Goal: Navigation & Orientation: Find specific page/section

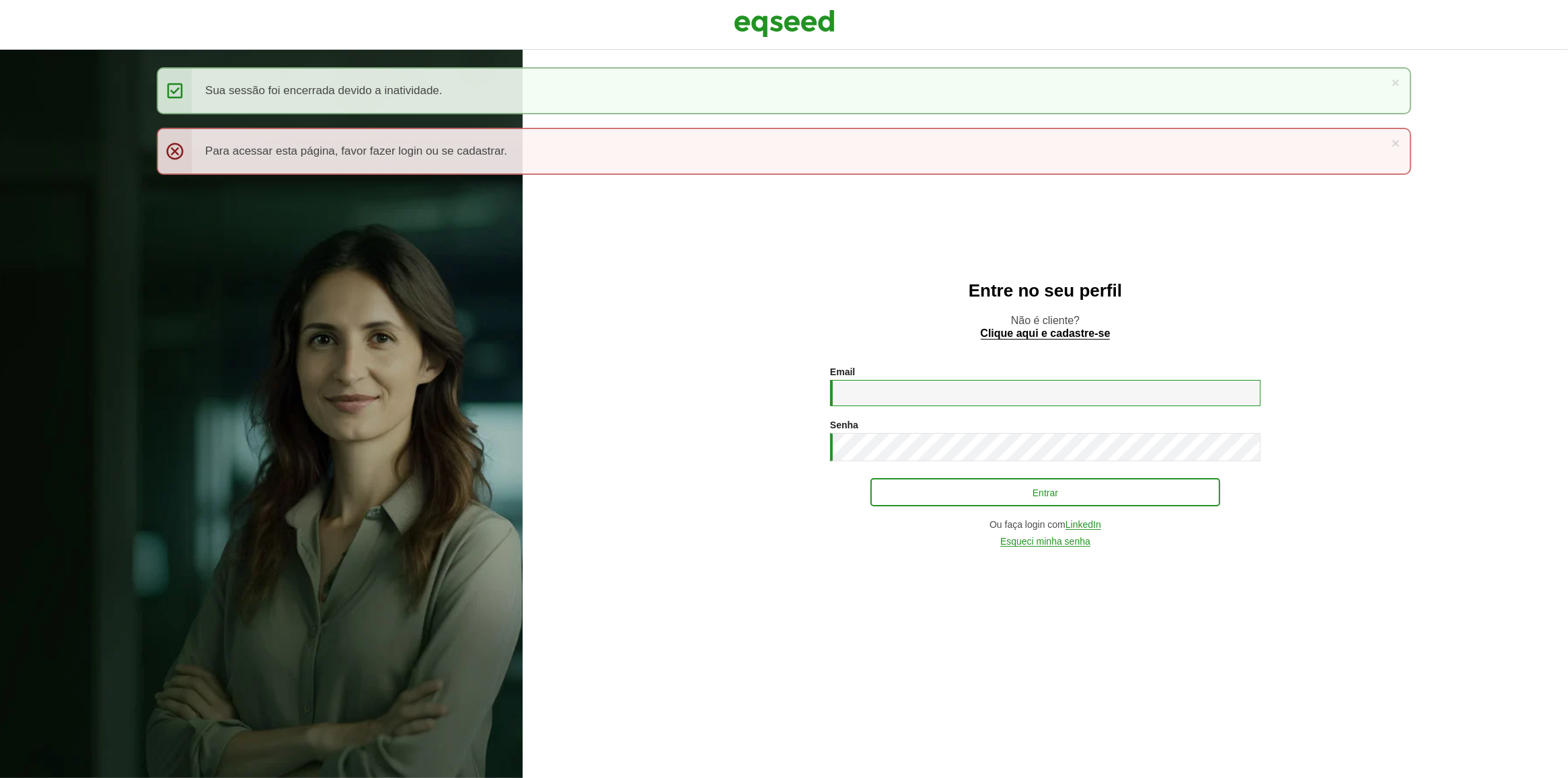
type input "**********"
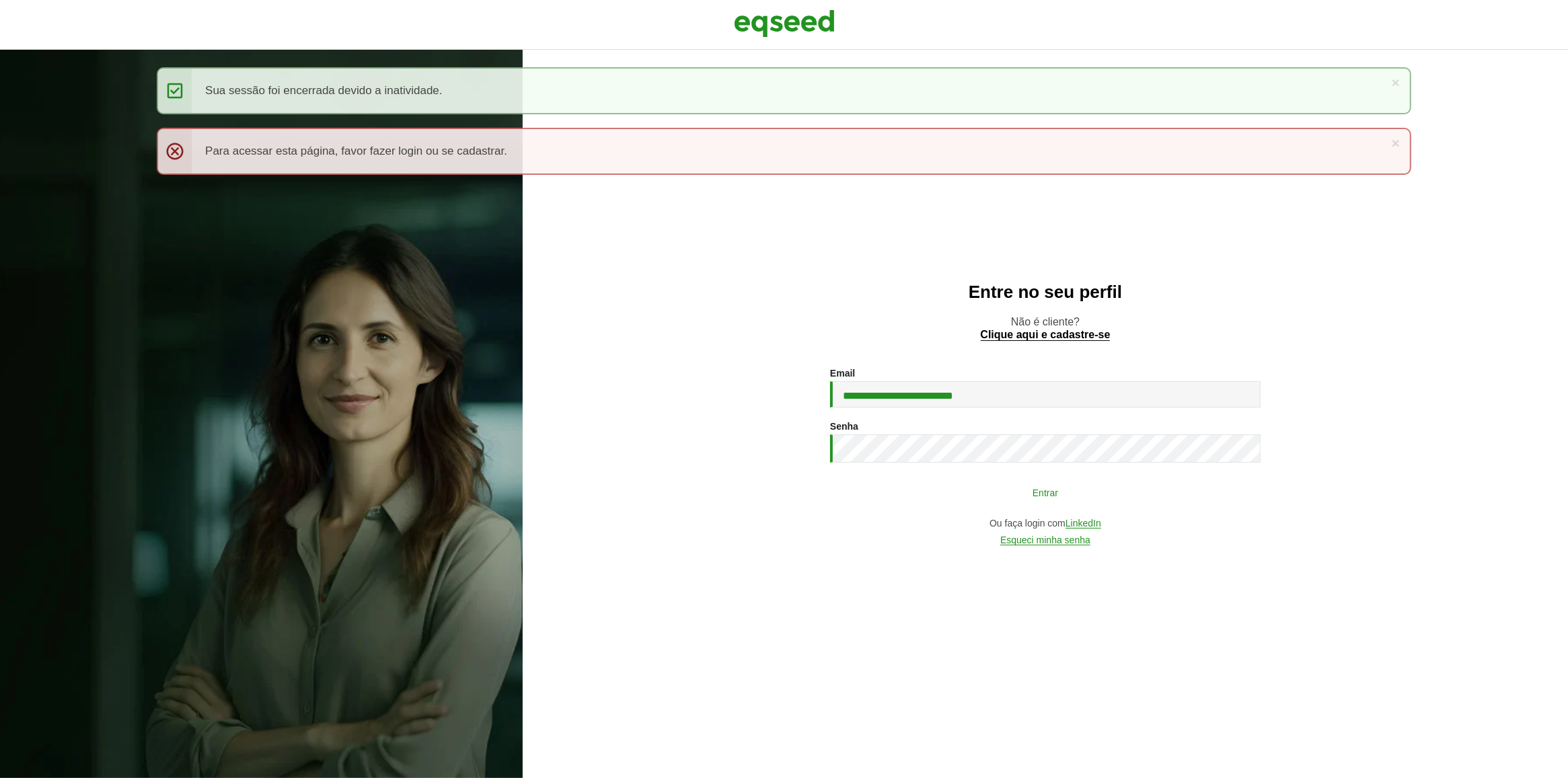
click at [882, 489] on button "Entrar" at bounding box center [1045, 492] width 350 height 25
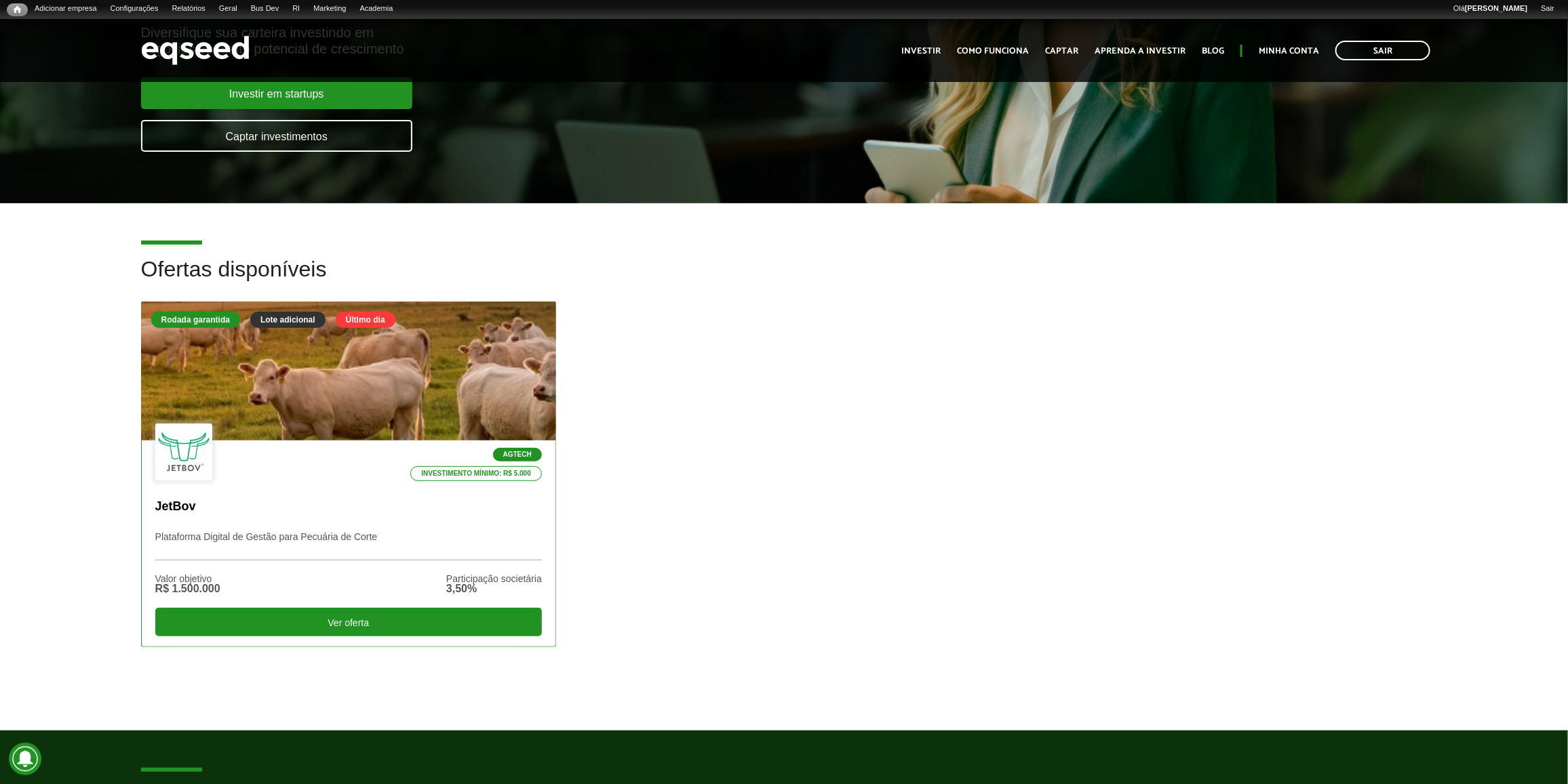
scroll to position [169, 0]
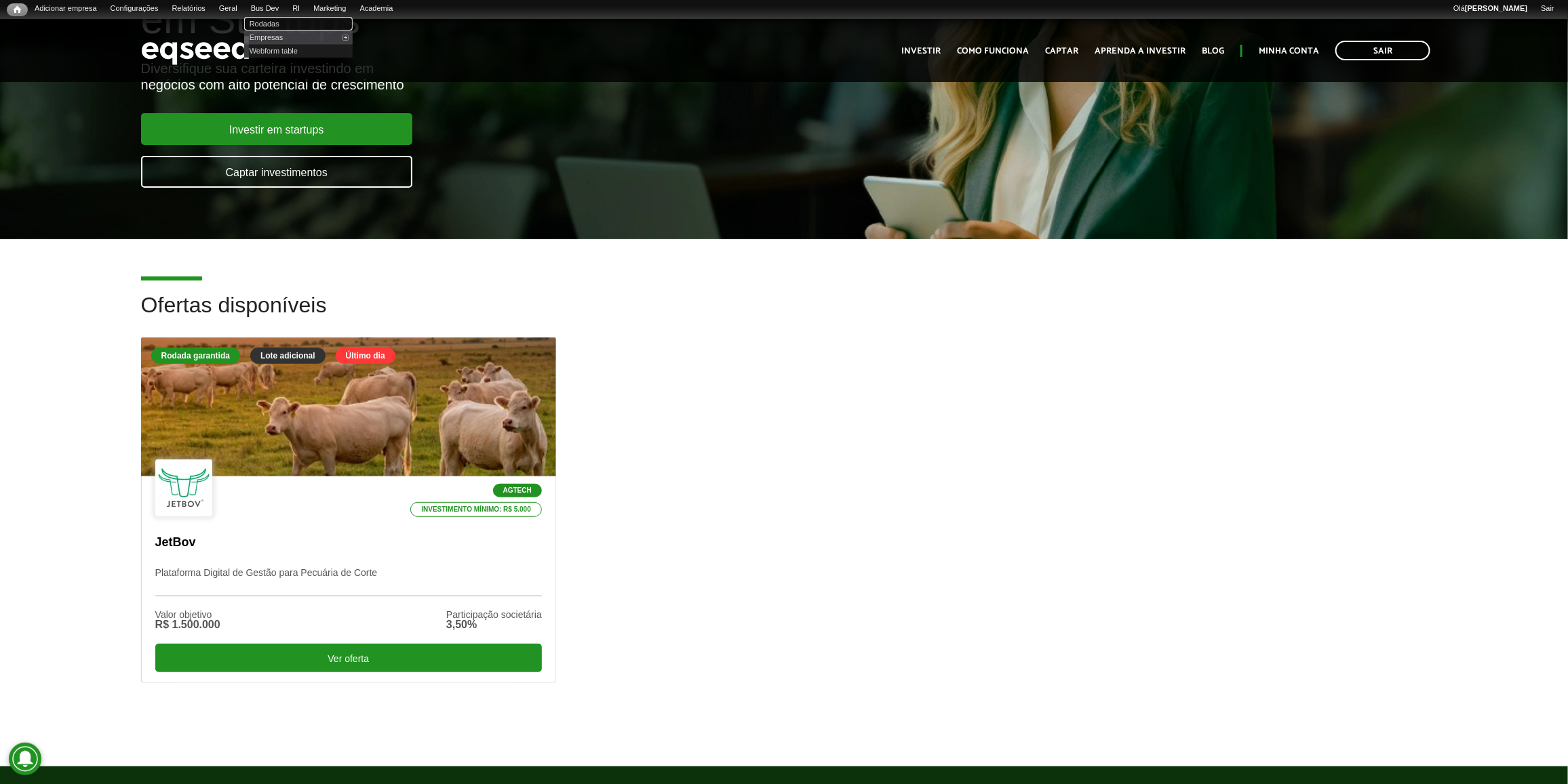
click at [282, 18] on link "Rodadas" at bounding box center [298, 24] width 109 height 14
